Goal: Task Accomplishment & Management: Complete application form

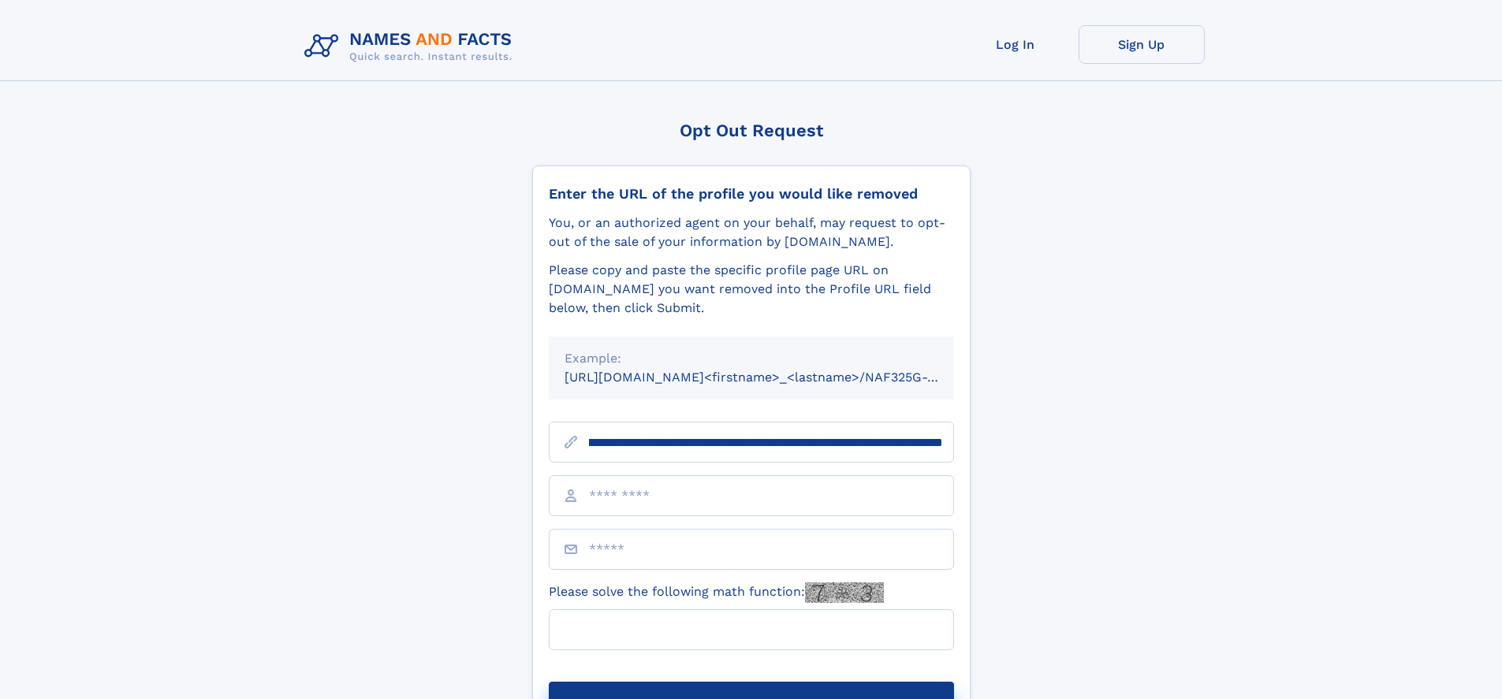
scroll to position [0, 184]
type input "**********"
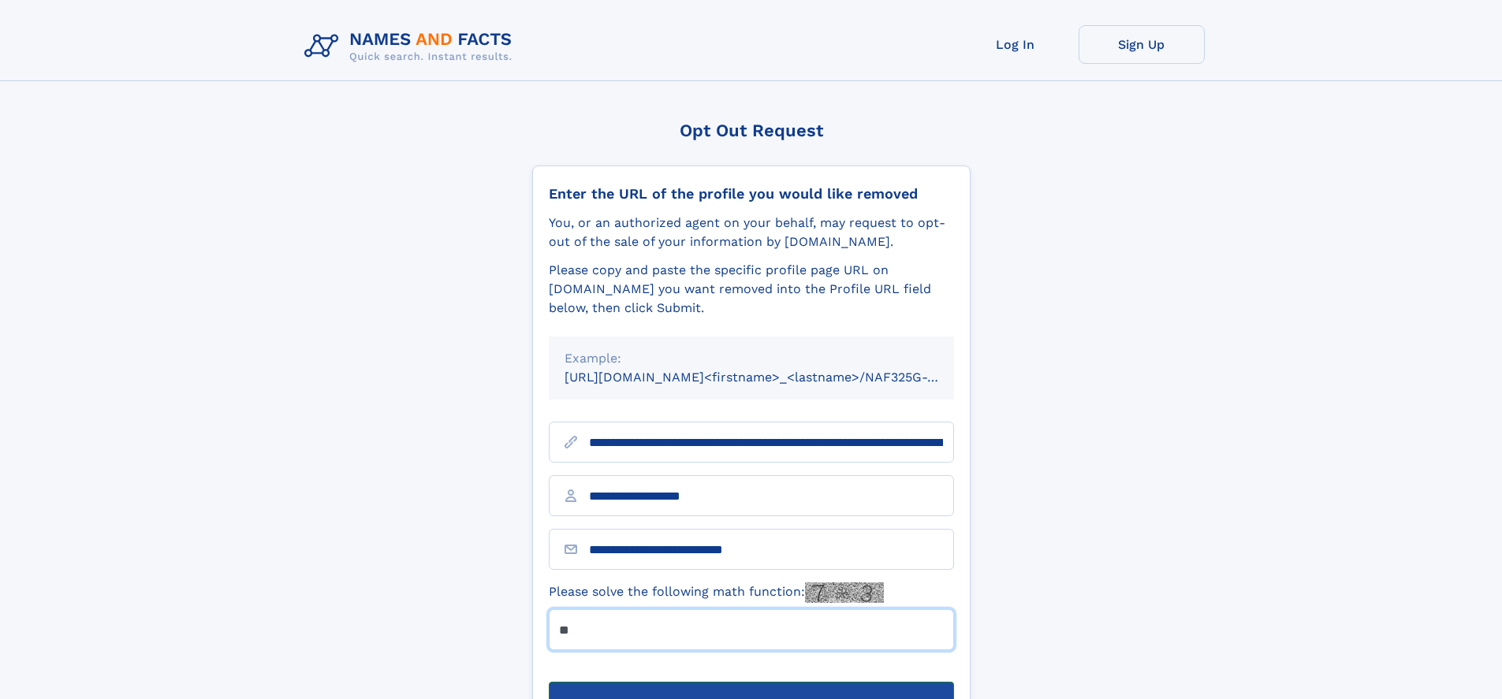
type input "**"
click at [750, 682] on button "Submit Opt Out Request" at bounding box center [751, 707] width 405 height 50
